Goal: Task Accomplishment & Management: Use online tool/utility

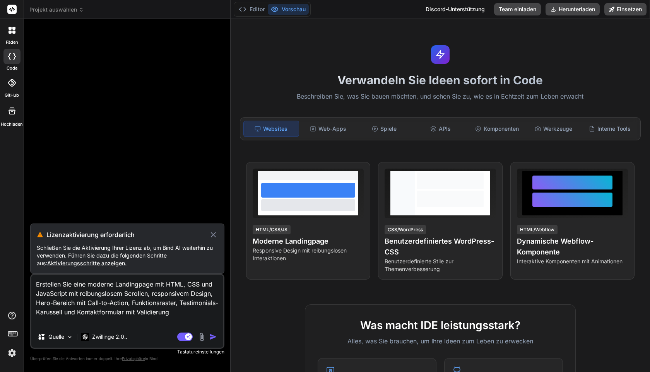
scroll to position [7, 0]
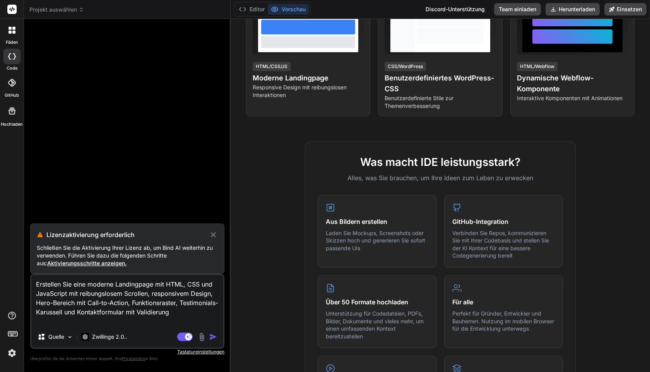
click at [212, 335] on img "button" at bounding box center [213, 337] width 8 height 8
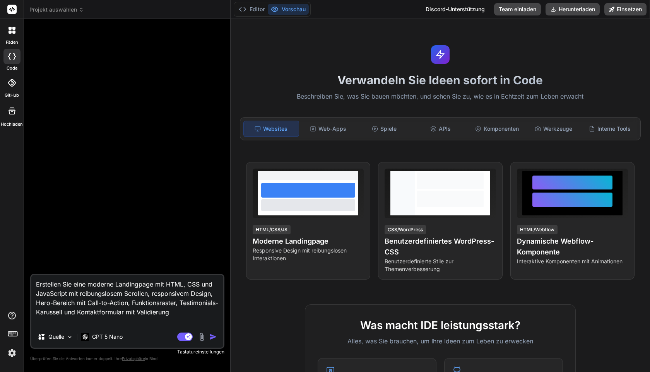
click at [214, 308] on textarea "Erstellen Sie eine moderne Landingpage mit HTML, CSS und JavaScript mit reibung…" at bounding box center [127, 300] width 192 height 51
type textarea "x"
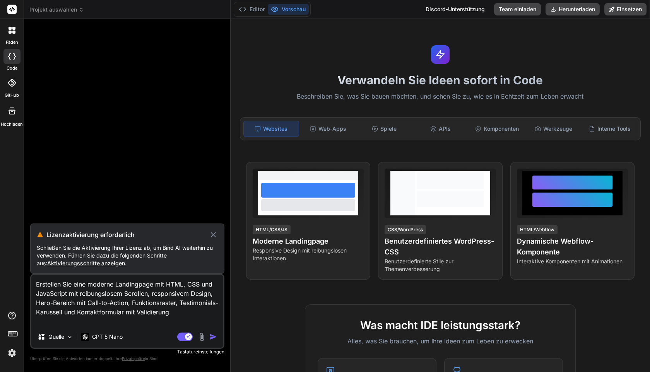
drag, startPoint x: 210, startPoint y: 316, endPoint x: 44, endPoint y: 275, distance: 170.5
click at [44, 275] on textarea "Erstellen Sie eine moderne Landingpage mit HTML, CSS und JavaScript mit reibung…" at bounding box center [127, 300] width 192 height 51
type textarea "x"
